Goal: Transaction & Acquisition: Subscribe to service/newsletter

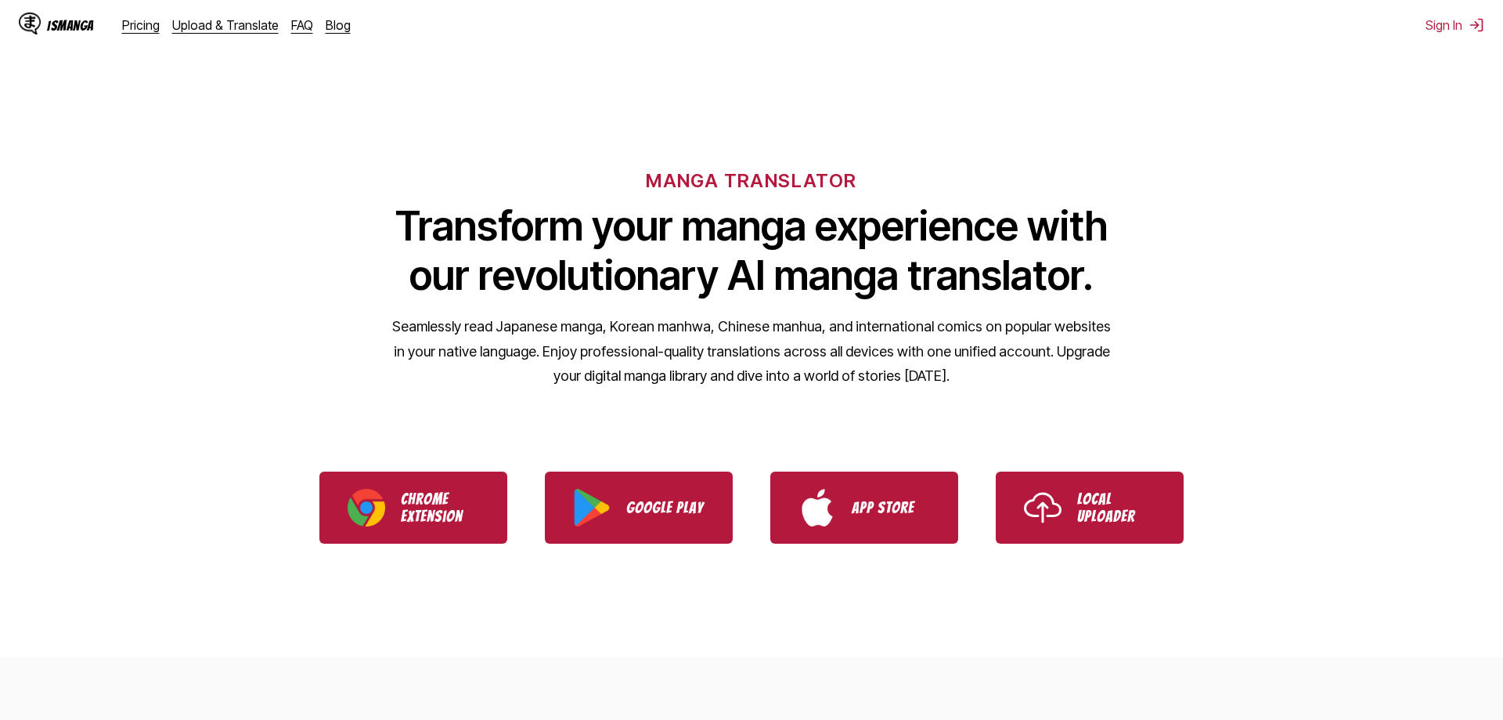
click at [1325, 176] on div "MANGA TRANSLATOR Transform your manga experience with our revolutionary AI mang…" at bounding box center [751, 252] width 1503 height 299
click at [222, 27] on link "Upload & Translate" at bounding box center [225, 25] width 106 height 16
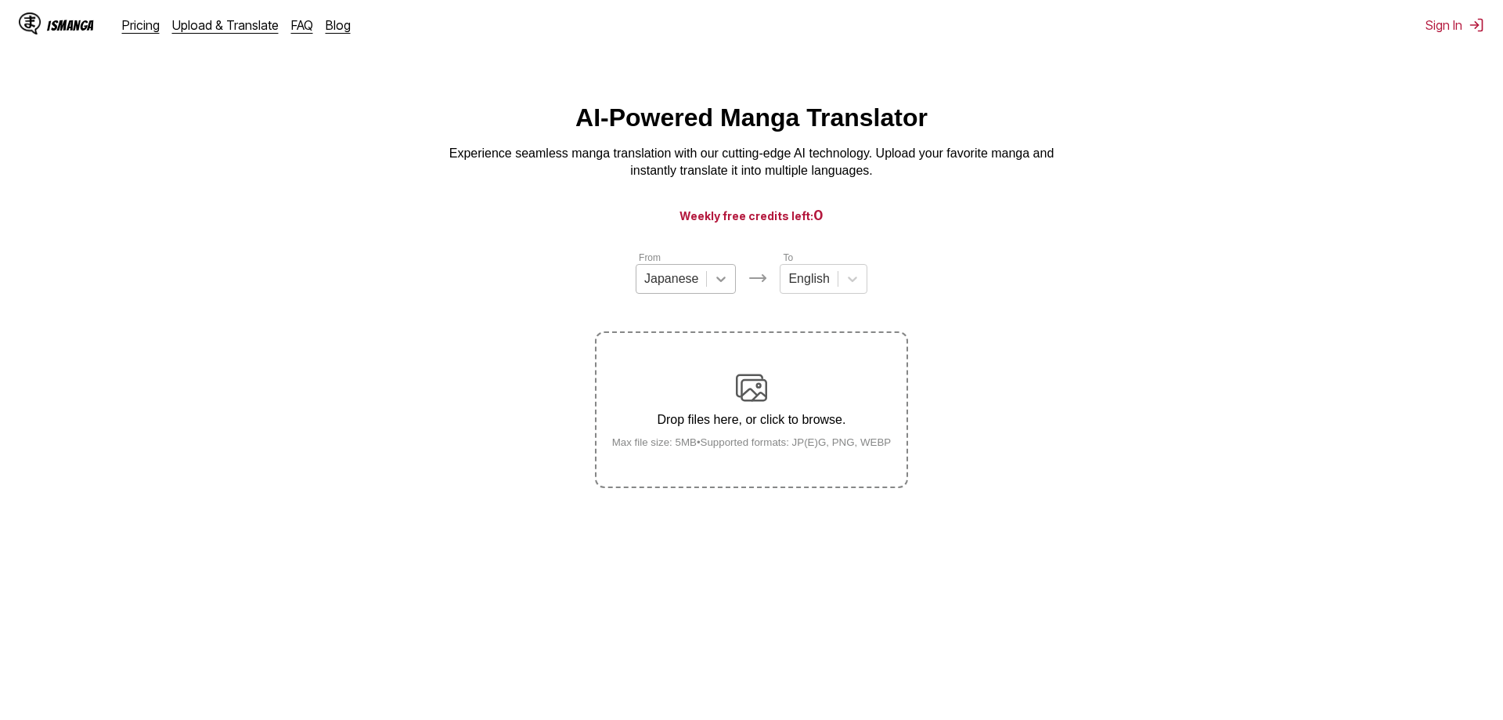
click at [712, 283] on div at bounding box center [721, 279] width 28 height 28
click at [830, 280] on div "English" at bounding box center [809, 278] width 56 height 23
click at [850, 282] on icon at bounding box center [853, 279] width 16 height 16
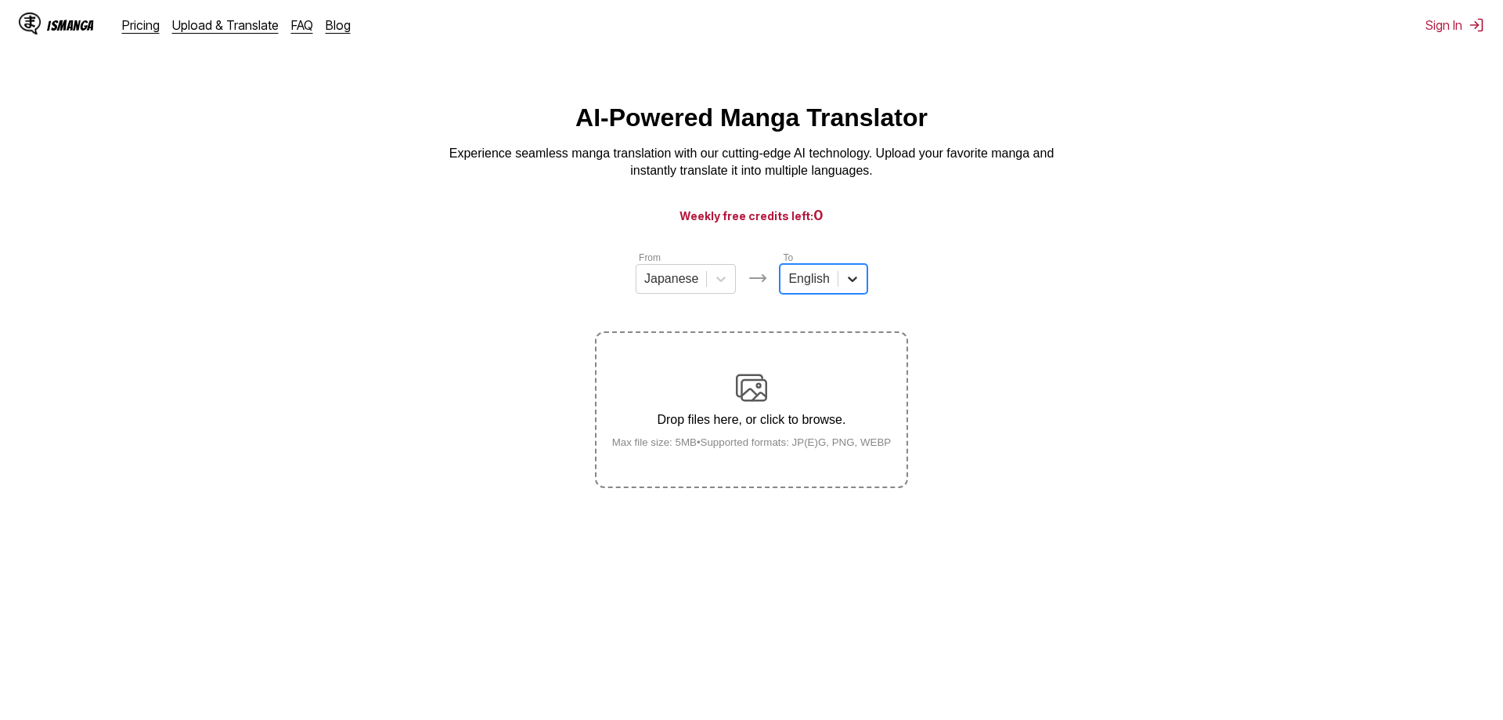
click at [850, 282] on icon at bounding box center [853, 279] width 16 height 16
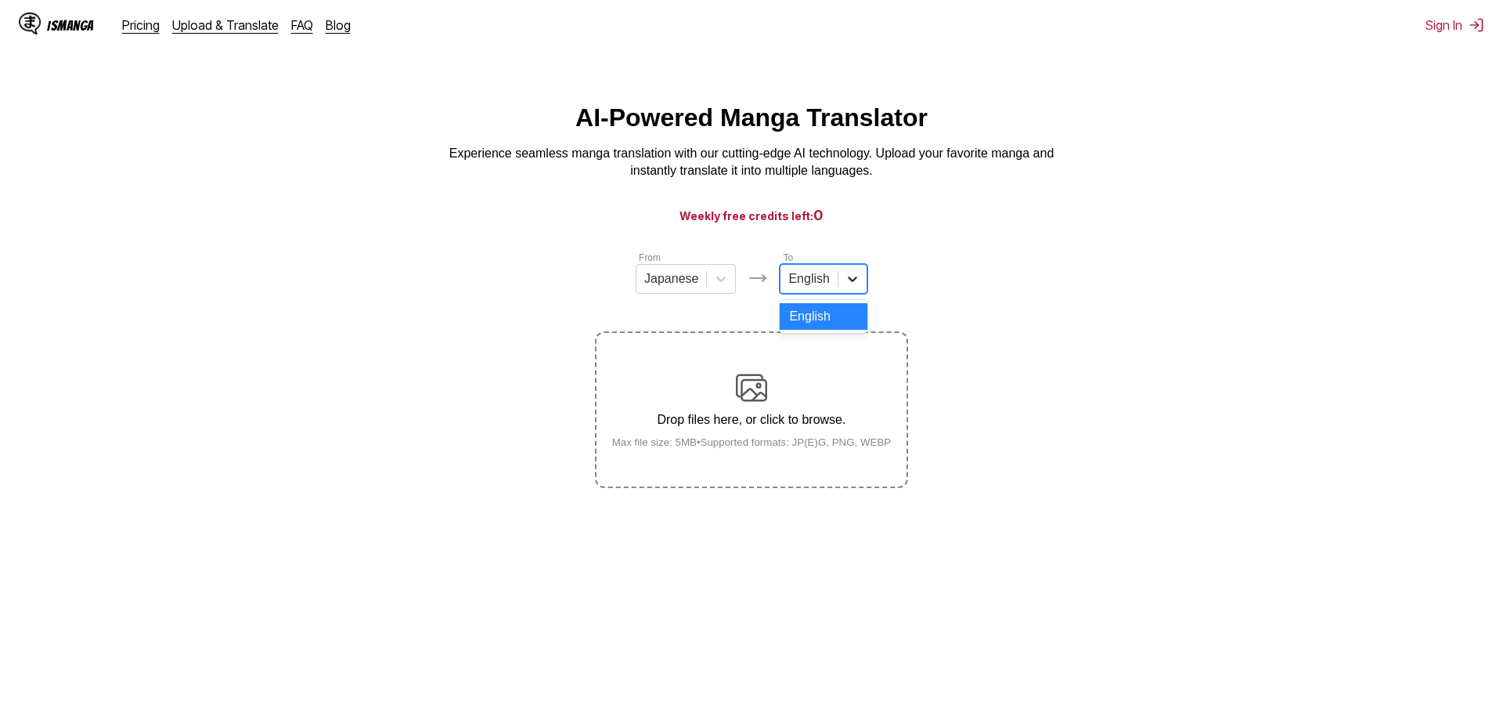
click at [850, 282] on icon at bounding box center [853, 279] width 16 height 16
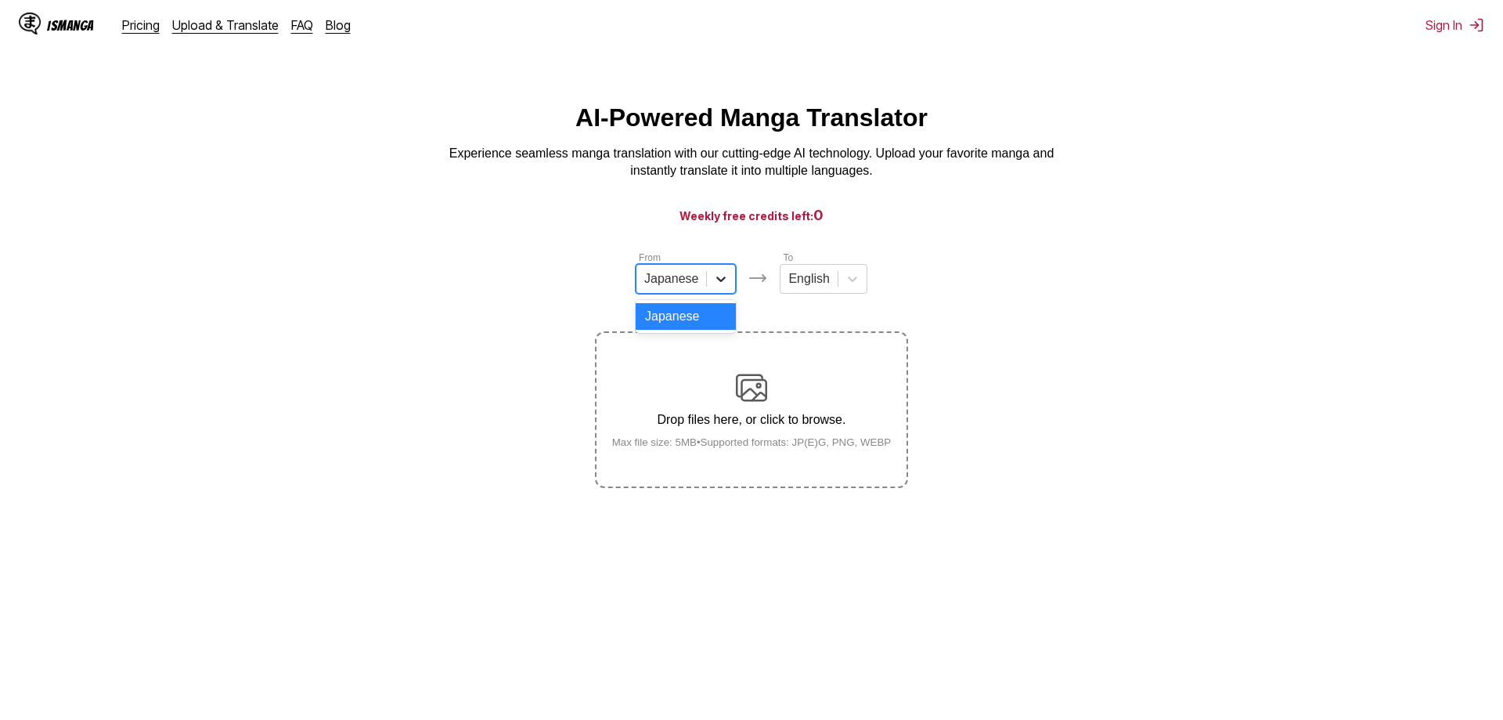
click at [726, 279] on icon at bounding box center [721, 279] width 16 height 16
click at [205, 23] on link "Upload & Translate" at bounding box center [225, 25] width 106 height 16
click at [723, 279] on icon at bounding box center [721, 279] width 16 height 16
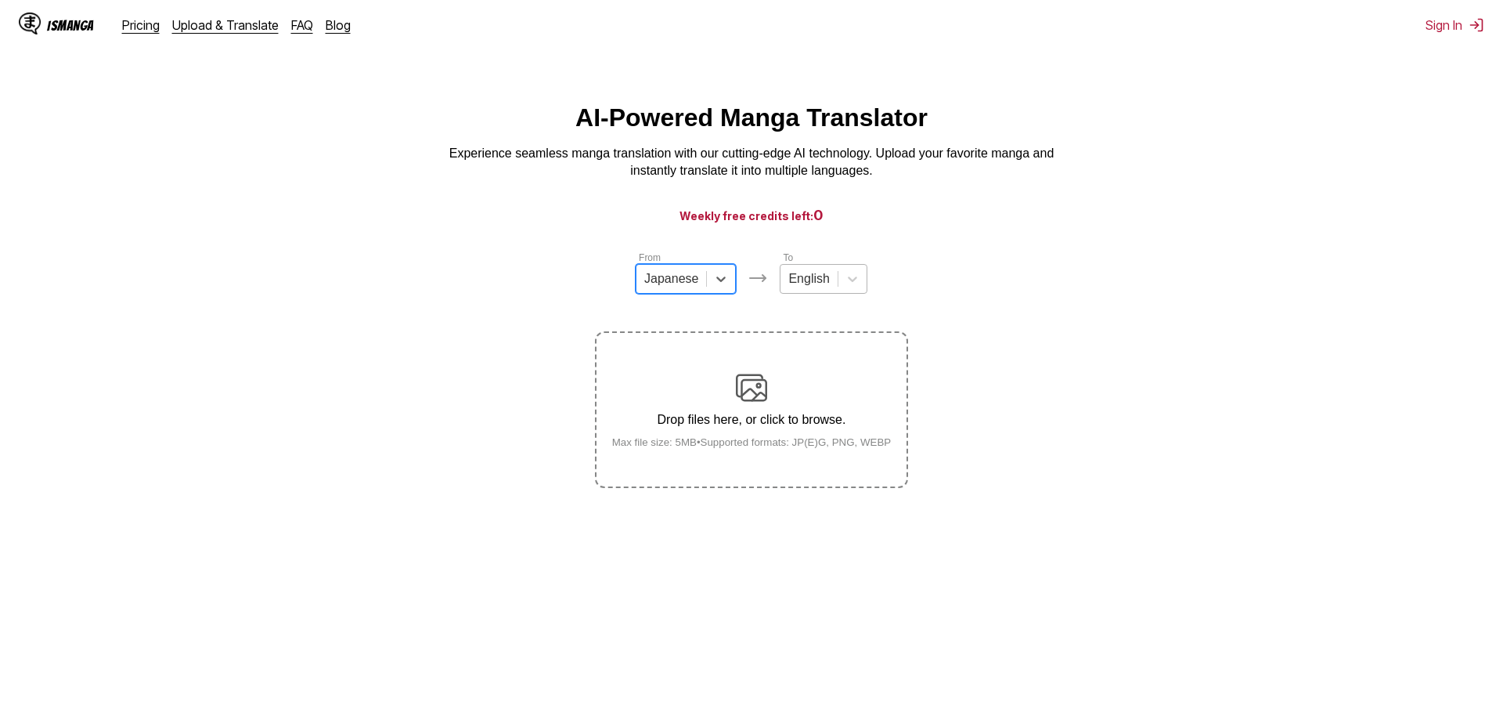
click at [823, 287] on div at bounding box center [808, 278] width 41 height 17
click at [137, 30] on link "Pricing" at bounding box center [141, 25] width 38 height 16
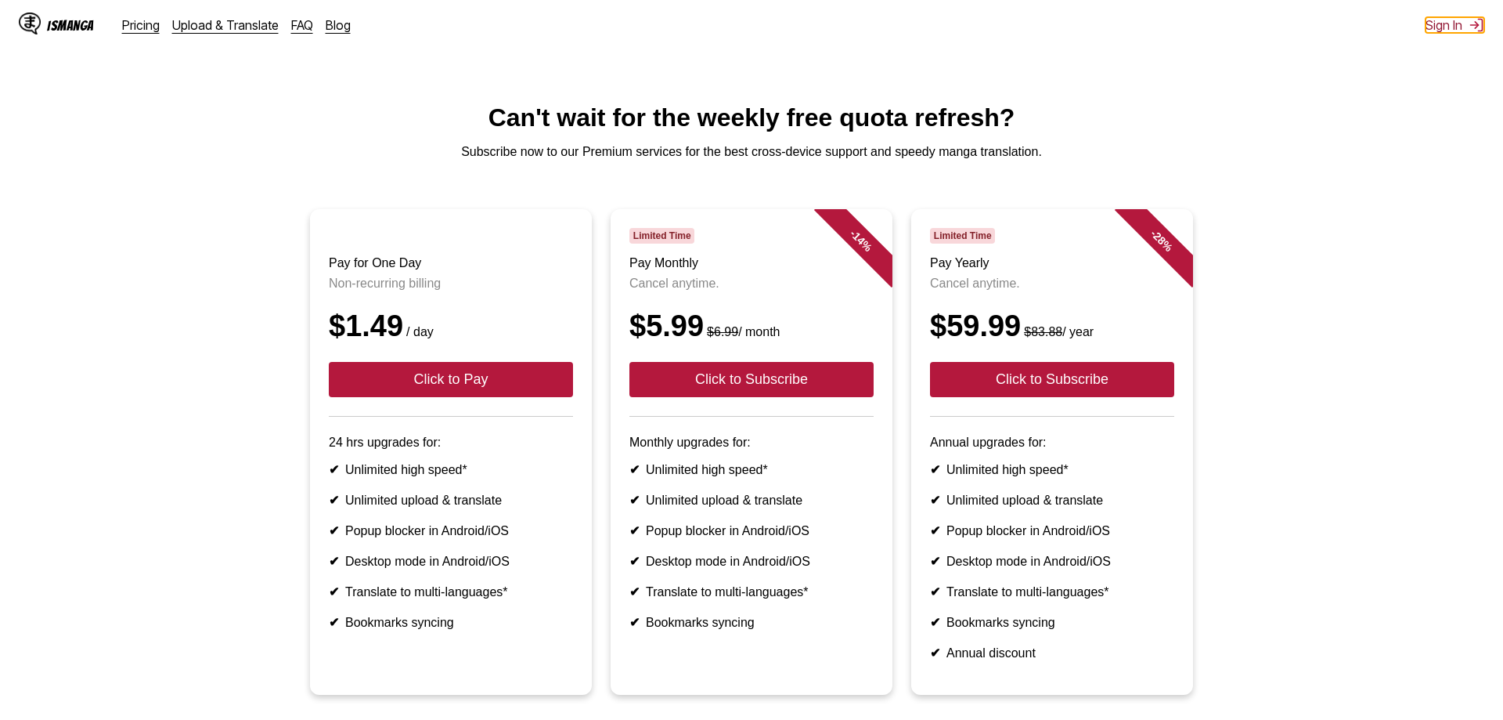
click at [1442, 28] on button "Sign In" at bounding box center [1455, 25] width 59 height 16
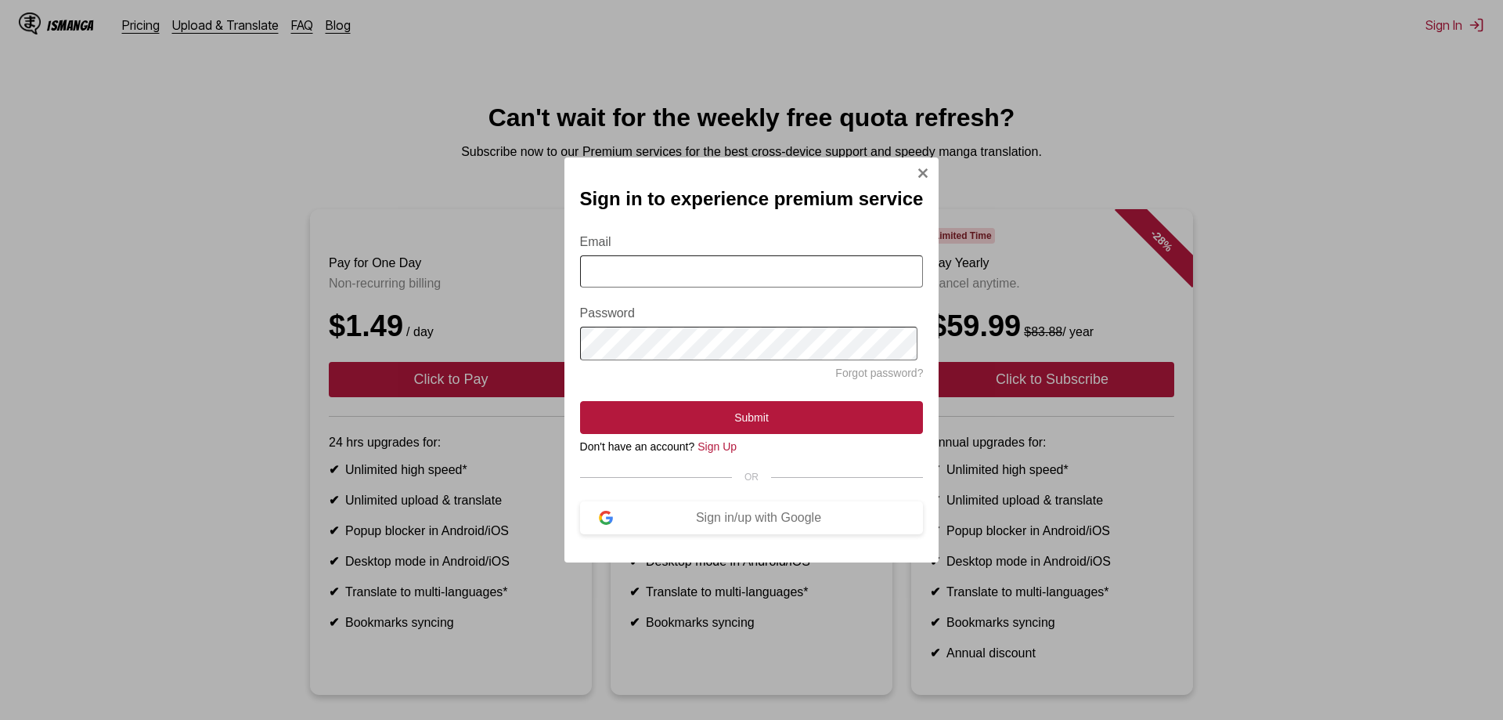
click at [920, 169] on img "Sign In Modal" at bounding box center [923, 173] width 13 height 13
